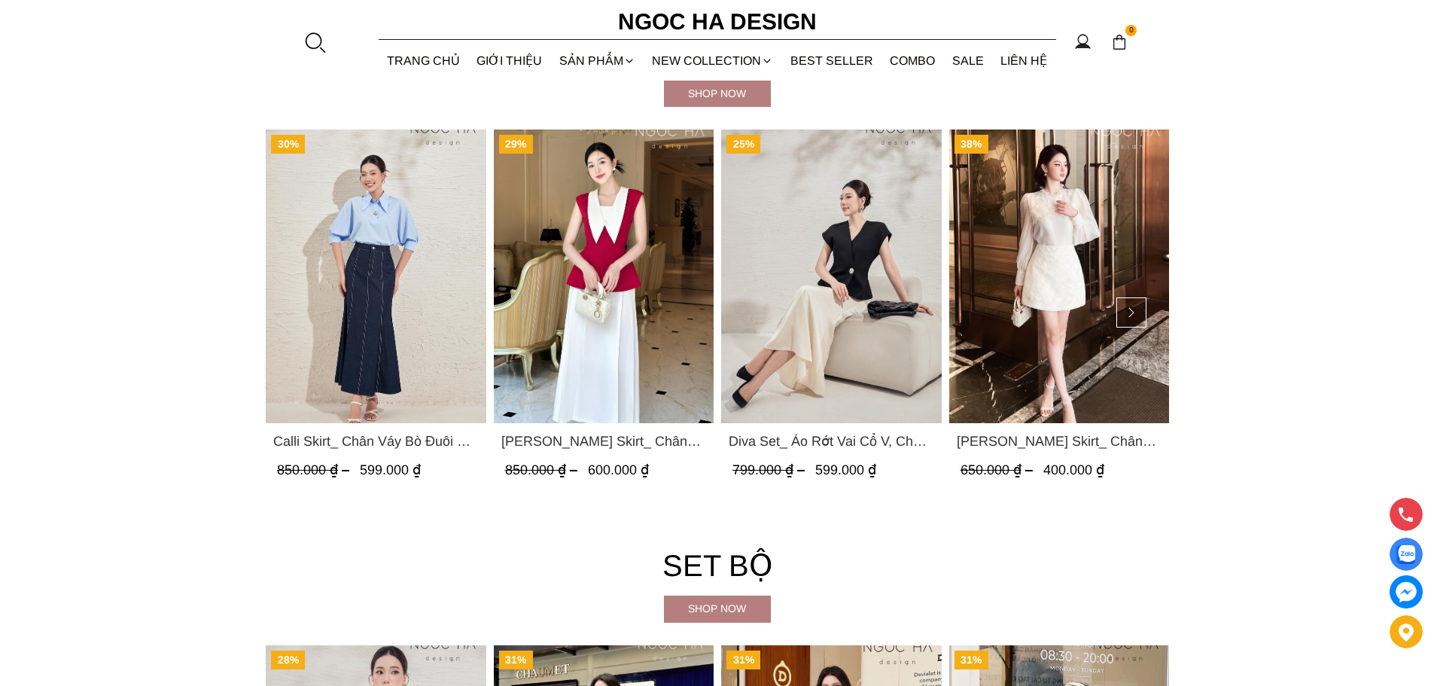
scroll to position [3237, 0]
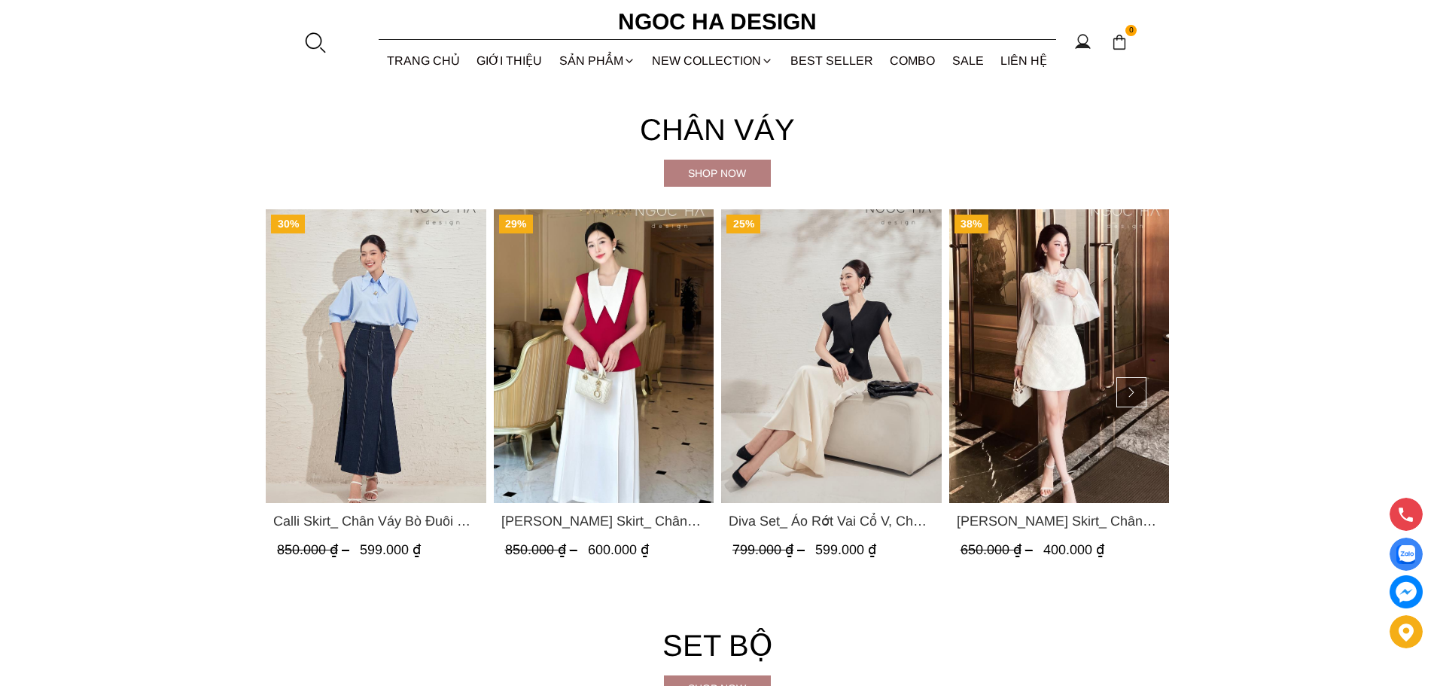
click at [814, 351] on img "Product image - Diva Set_ Áo Rớt Vai Cổ V, Chân Váy Lụa Đuôi Cá A1078+CV134" at bounding box center [831, 356] width 221 height 294
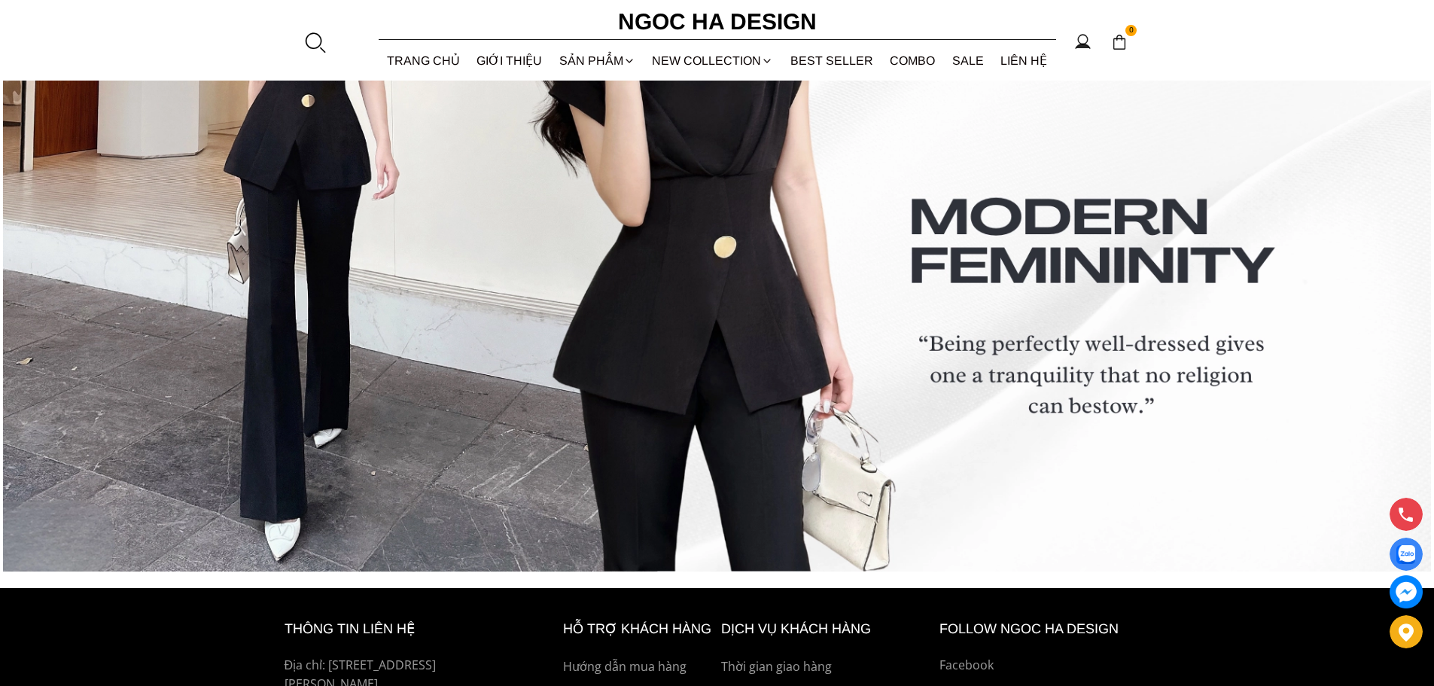
scroll to position [6368, 0]
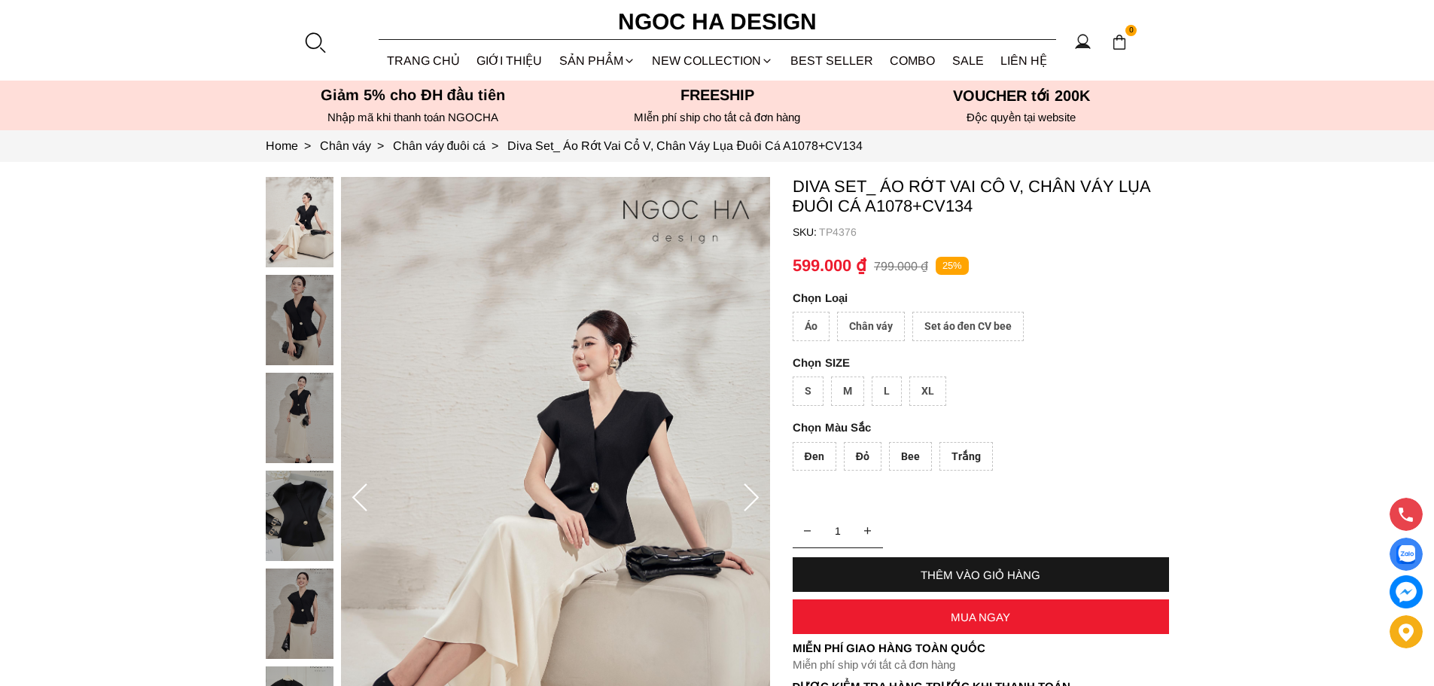
scroll to position [163, 0]
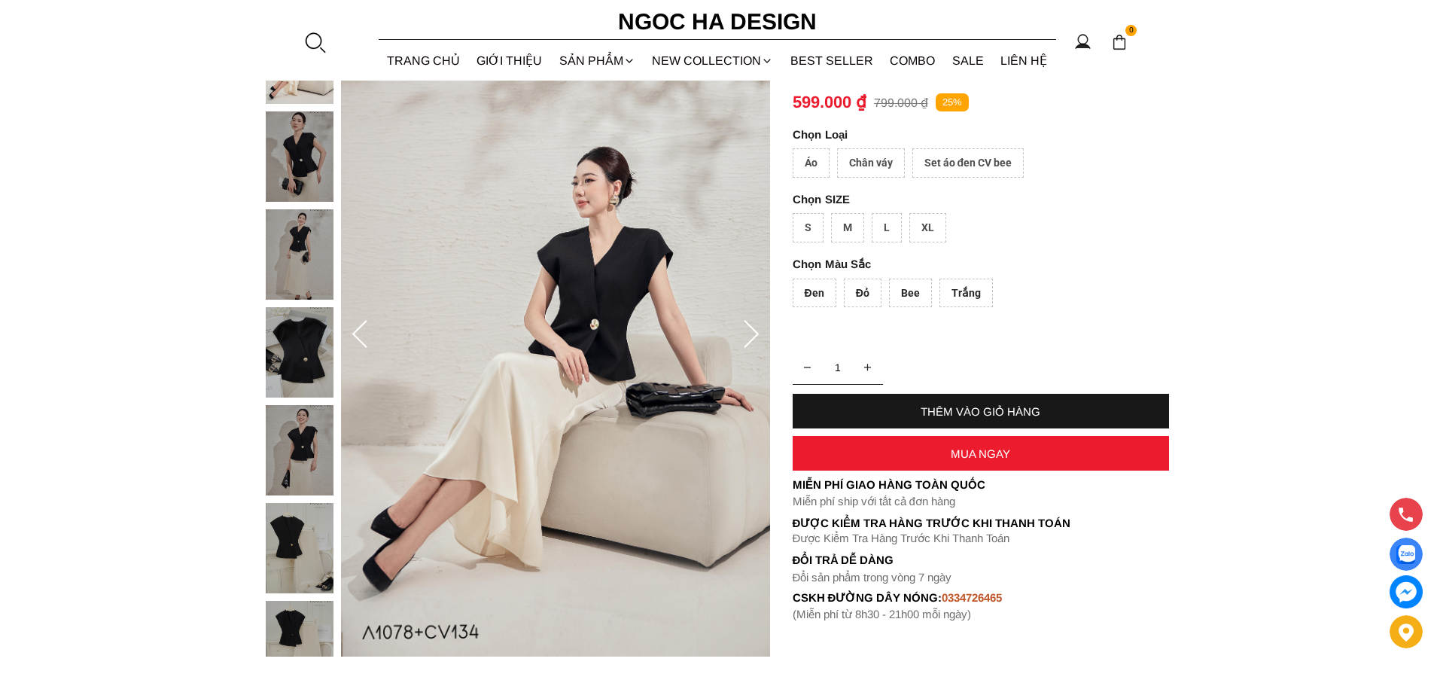
click at [728, 419] on img at bounding box center [555, 335] width 429 height 643
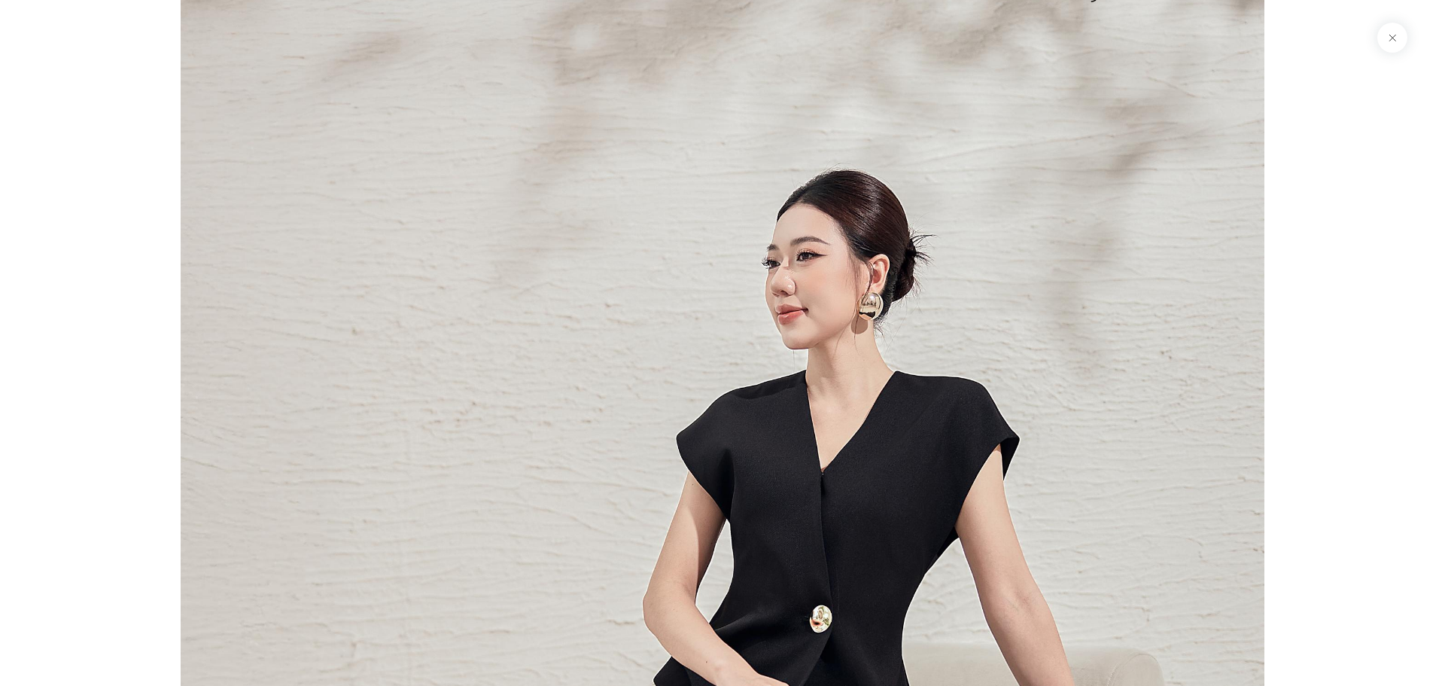
scroll to position [376, 0]
